Goal: Register for event/course

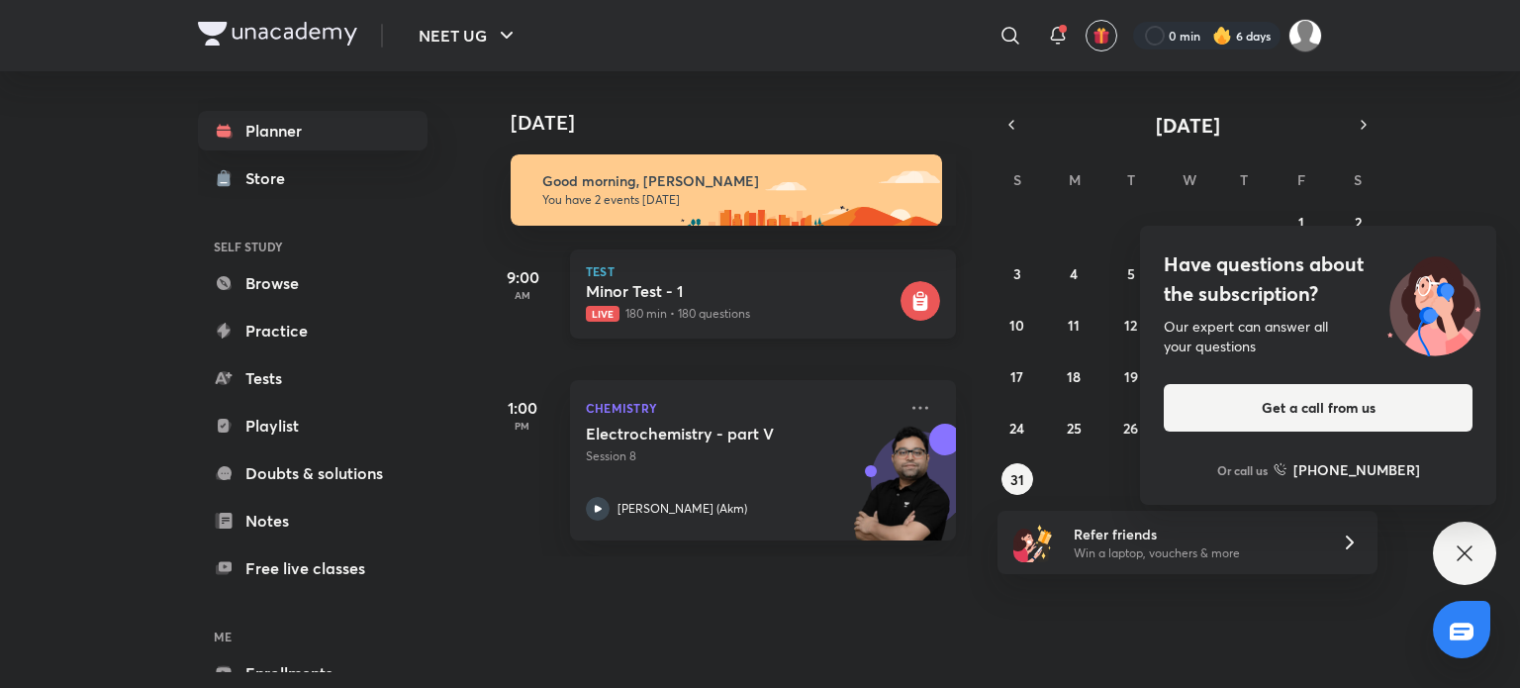
click at [845, 288] on h5 "Minor Test - 1" at bounding box center [741, 291] width 311 height 20
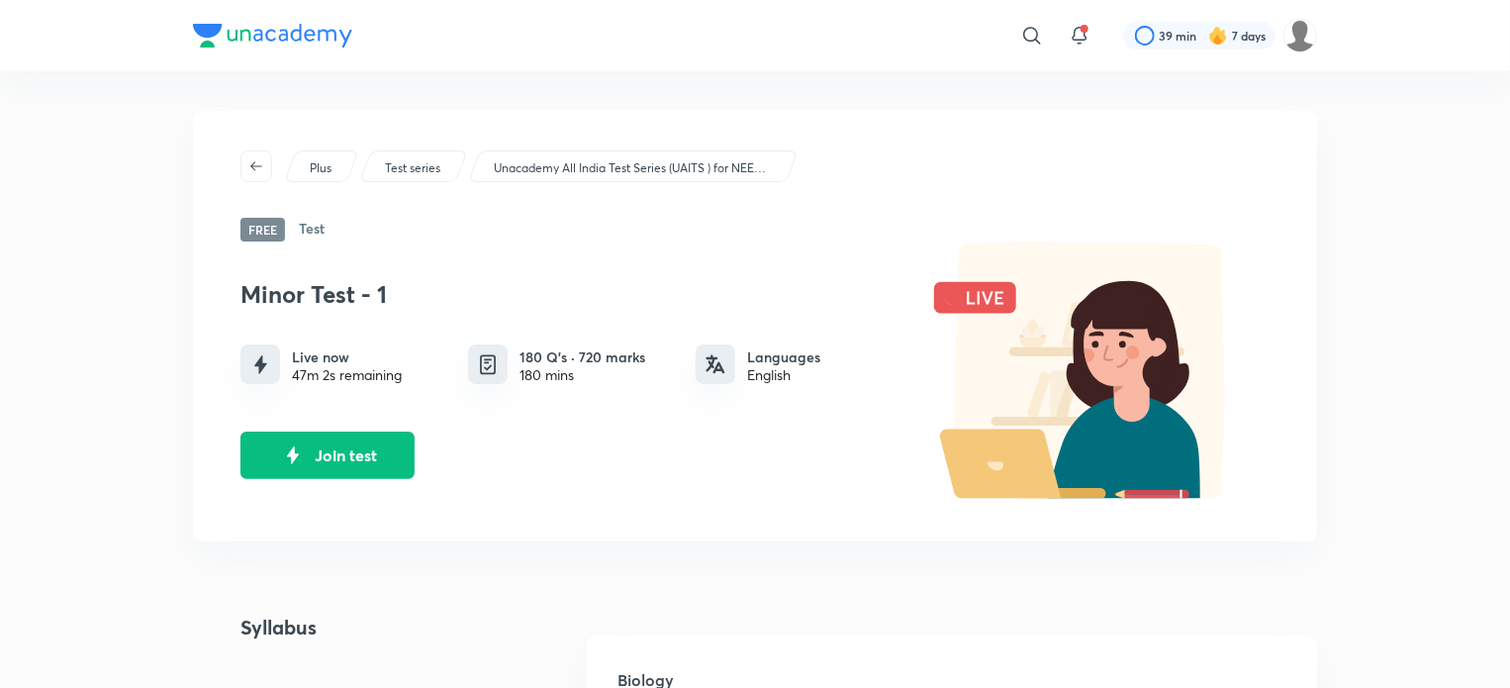
click at [707, 159] on p "Unacademy All India Test Series (UAITS ) for NEET UG - Droppers" at bounding box center [632, 168] width 277 height 18
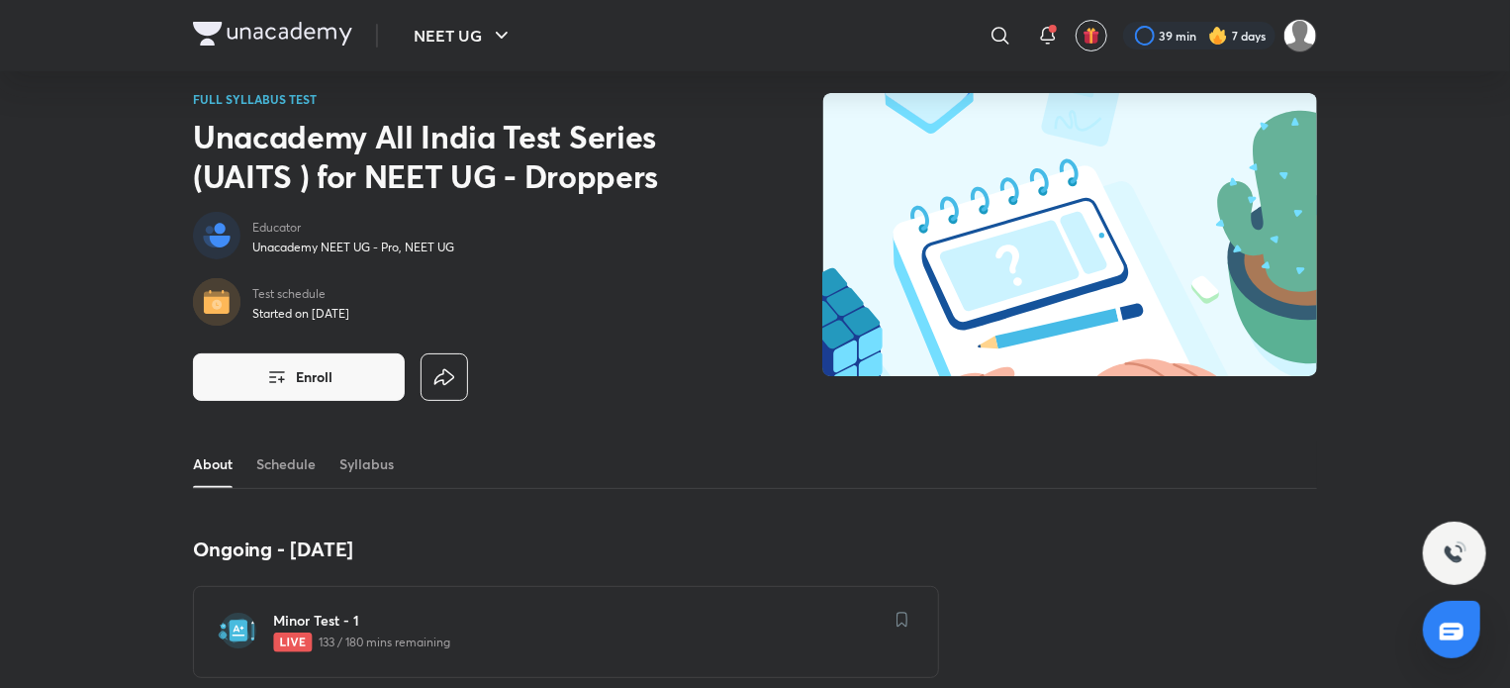
scroll to position [16, 0]
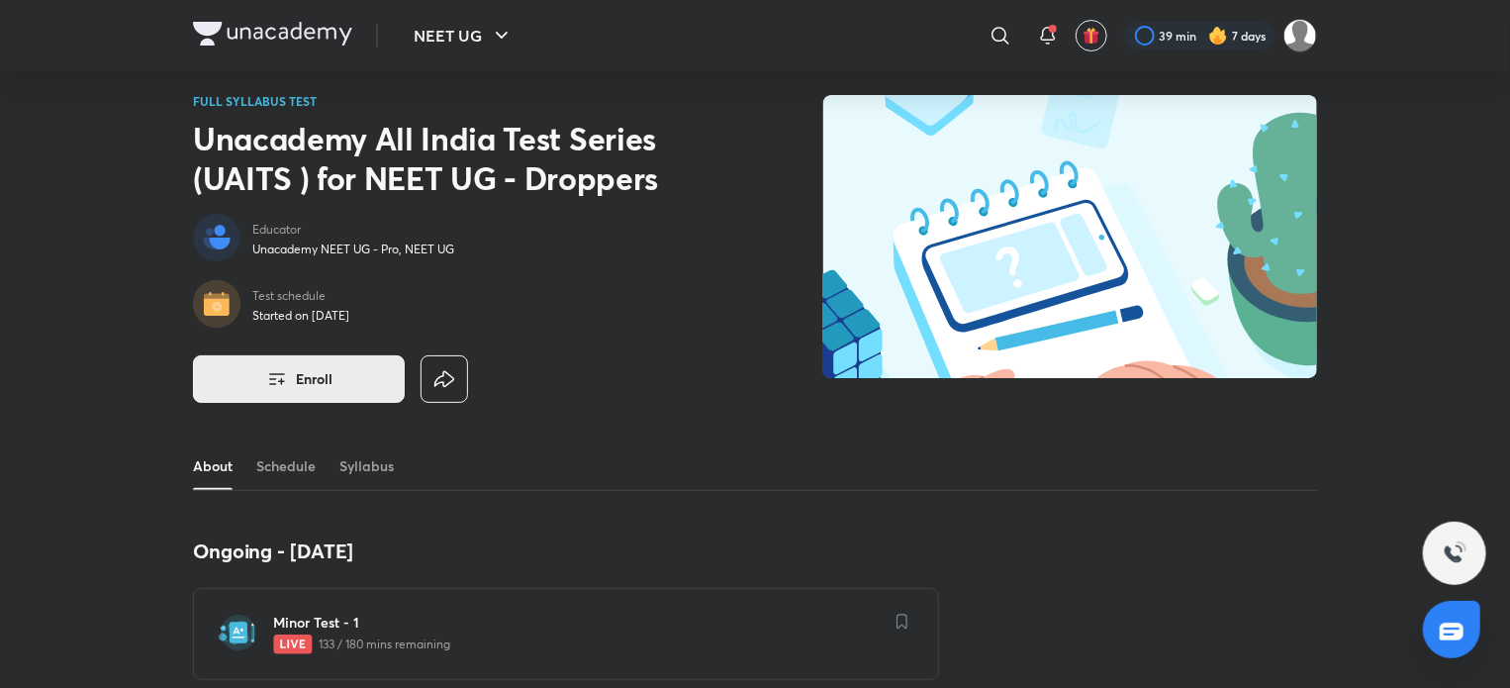
click at [372, 390] on button "Enroll" at bounding box center [299, 378] width 212 height 47
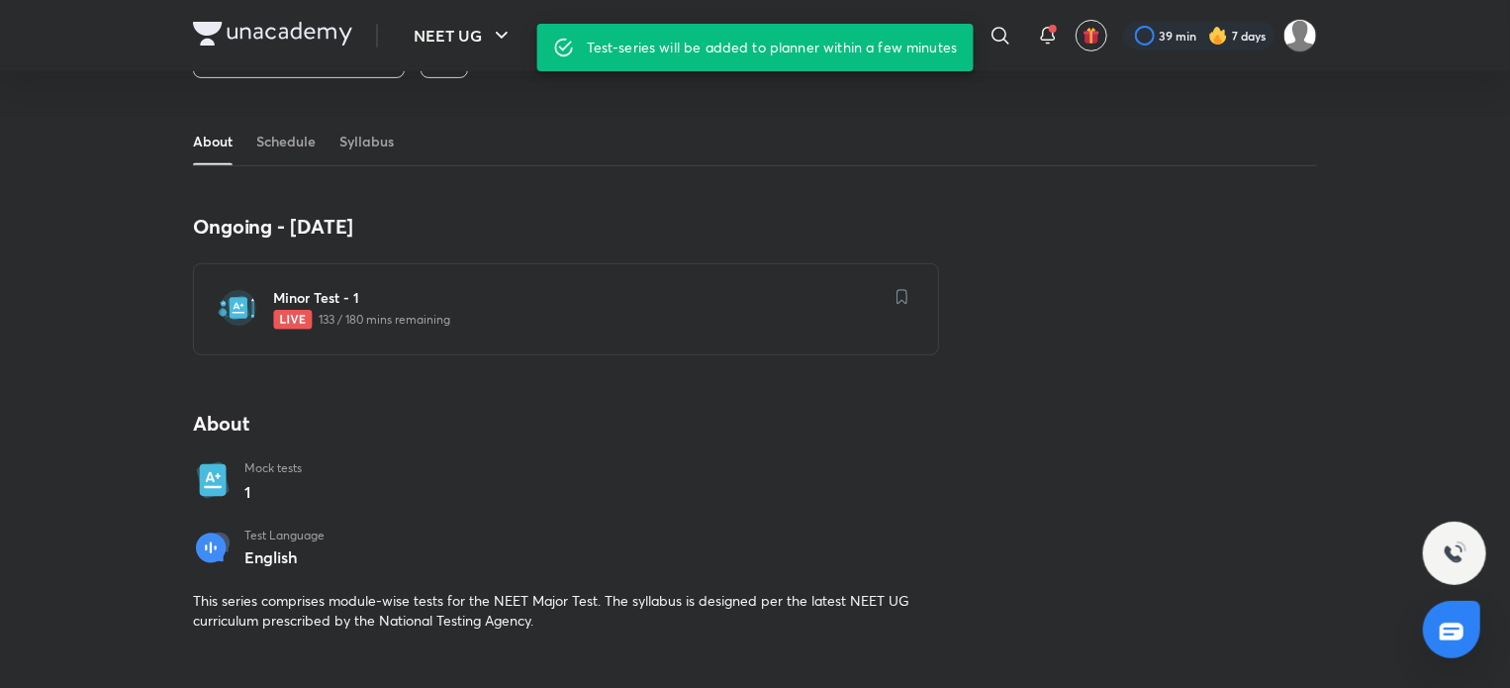
scroll to position [340, 0]
click at [276, 155] on link "Schedule" at bounding box center [285, 141] width 59 height 47
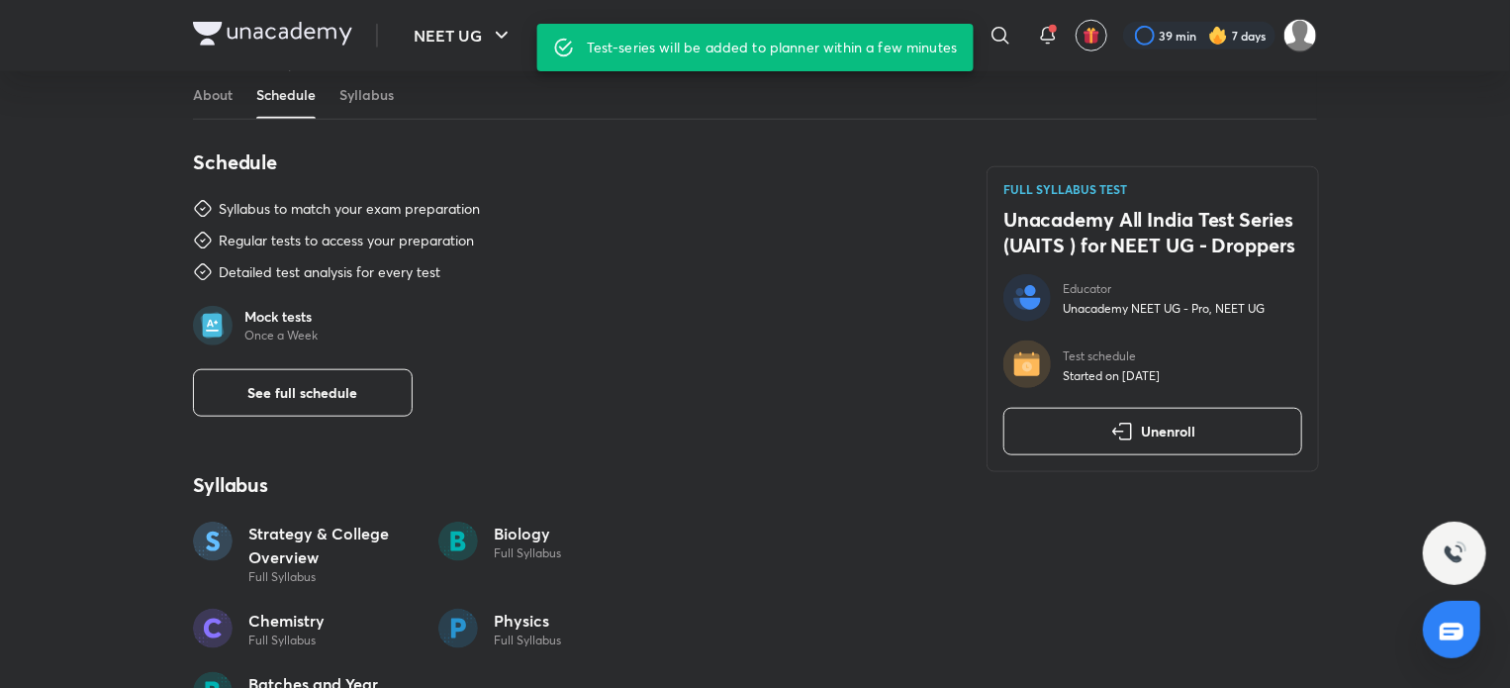
scroll to position [886, 0]
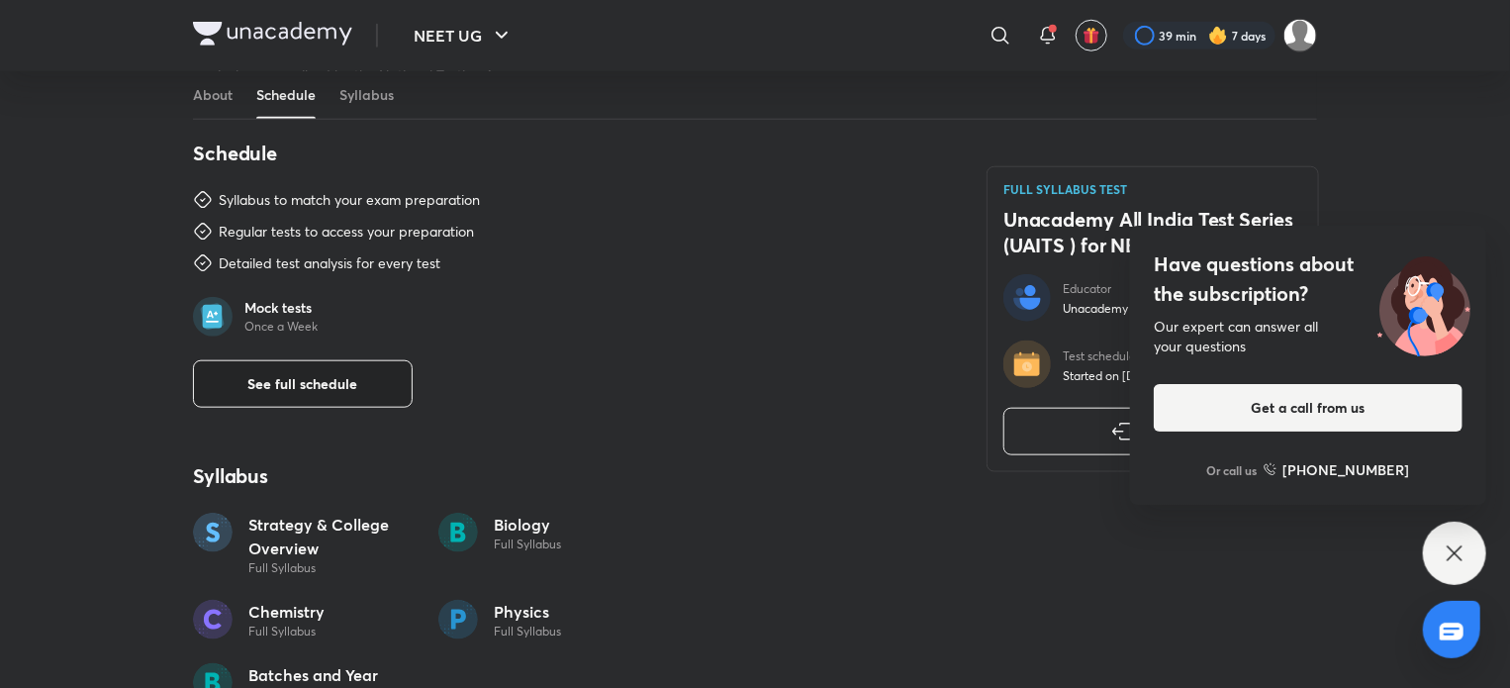
click at [348, 374] on span "See full schedule" at bounding box center [303, 384] width 110 height 20
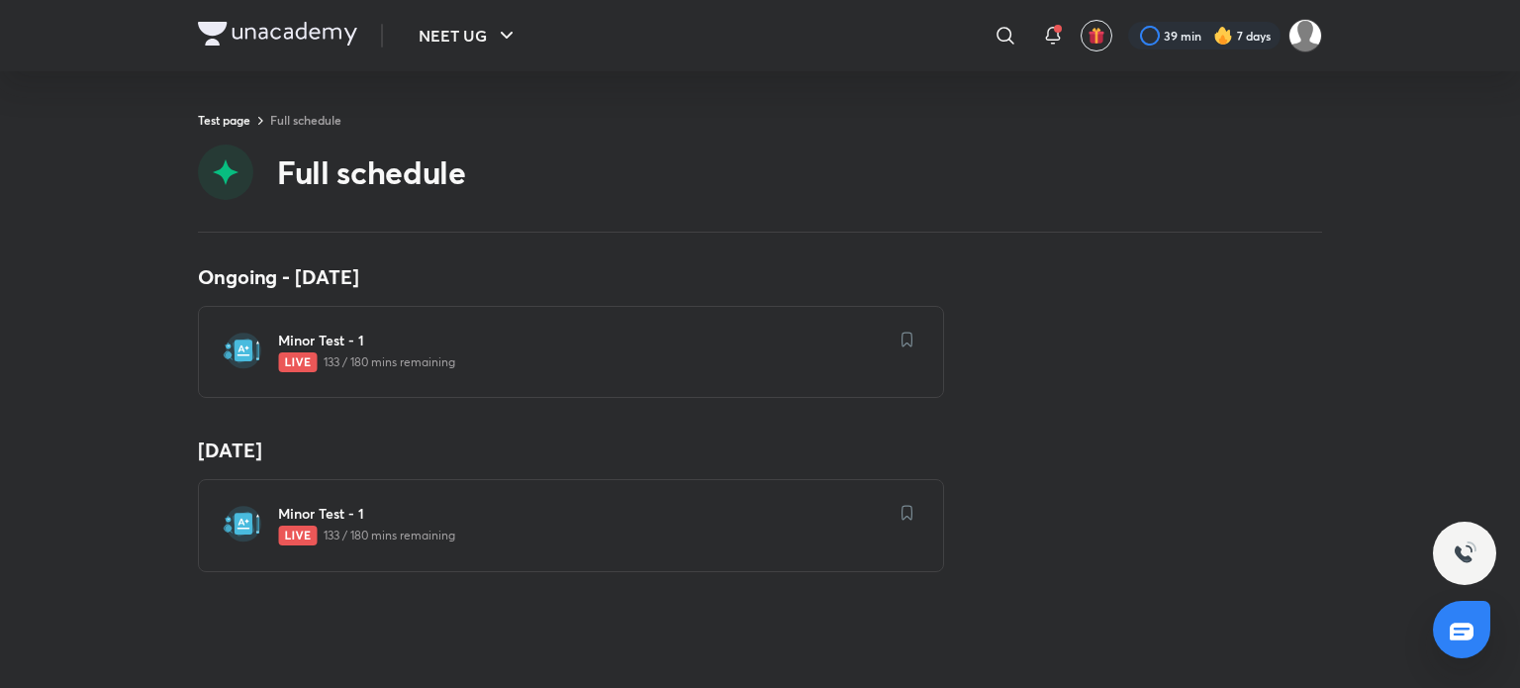
click at [415, 518] on h6 "Minor Test - 1" at bounding box center [583, 514] width 610 height 20
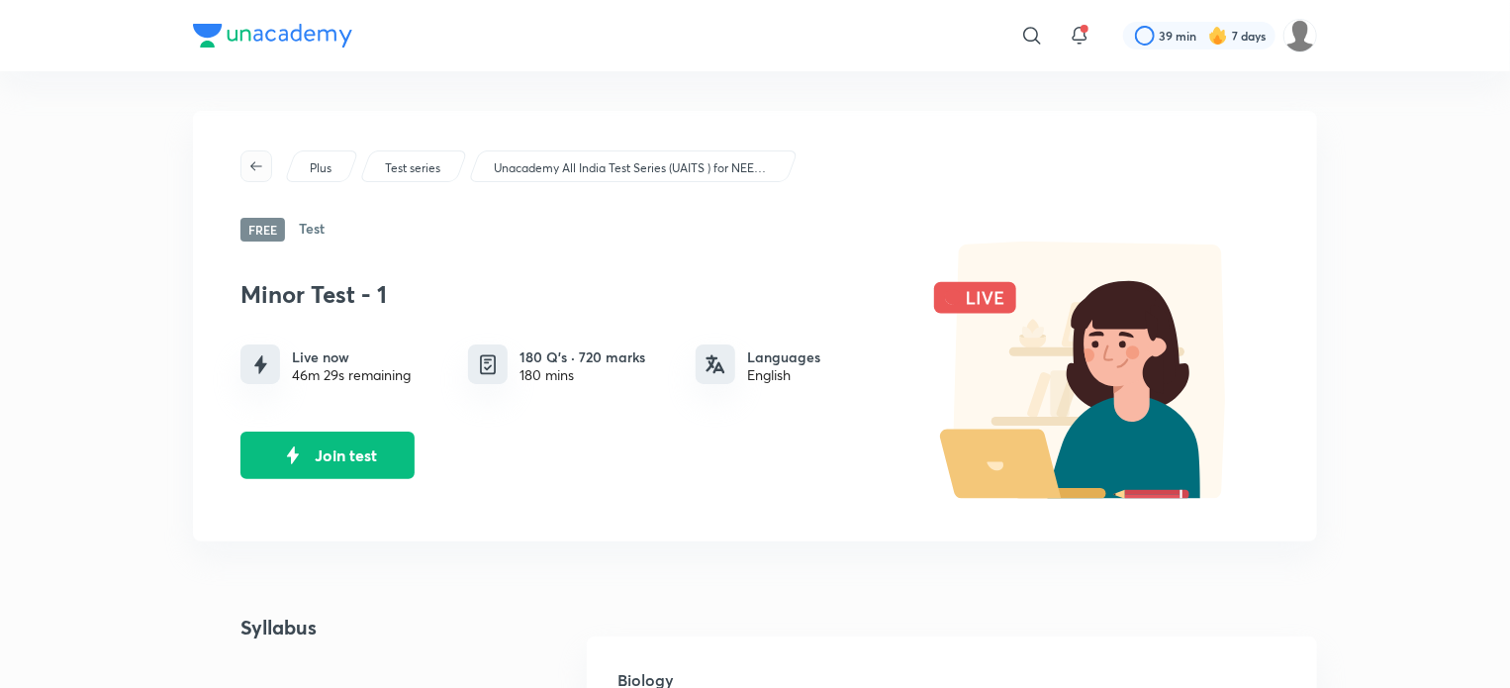
click at [261, 160] on icon "button" at bounding box center [256, 166] width 16 height 16
